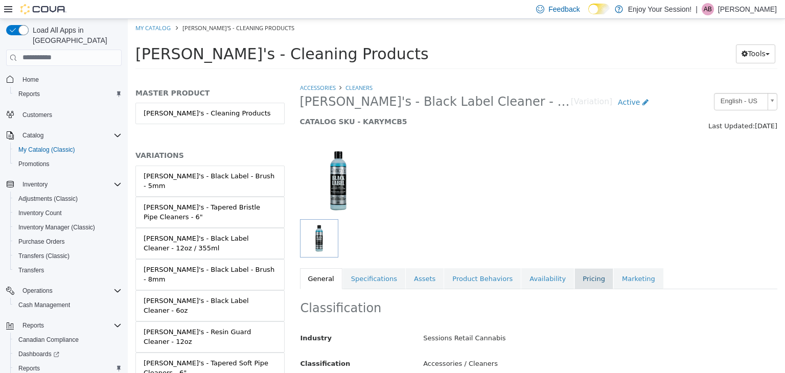
click at [576, 278] on link "Pricing" at bounding box center [593, 278] width 39 height 21
